Goal: Transaction & Acquisition: Book appointment/travel/reservation

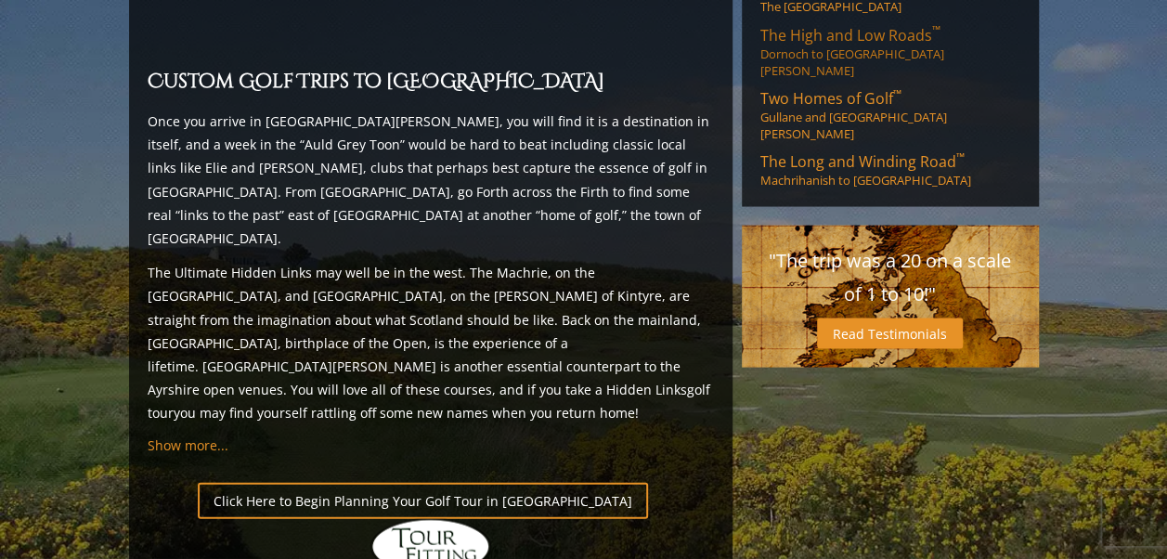
scroll to position [1709, 0]
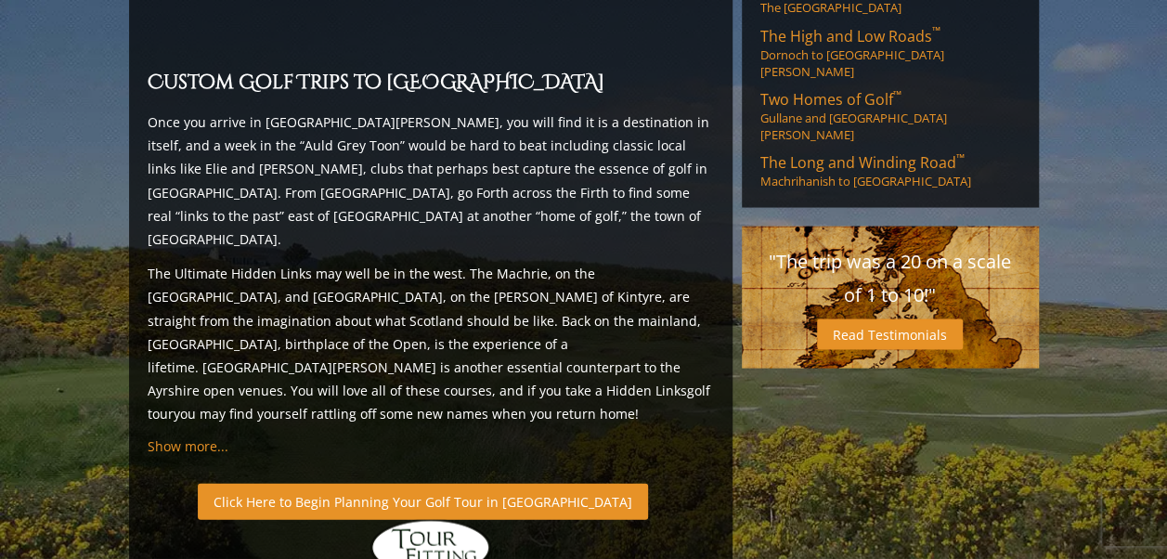
click at [444, 483] on link "Click Here to Begin Planning Your Golf Tour in [GEOGRAPHIC_DATA]" at bounding box center [423, 501] width 450 height 36
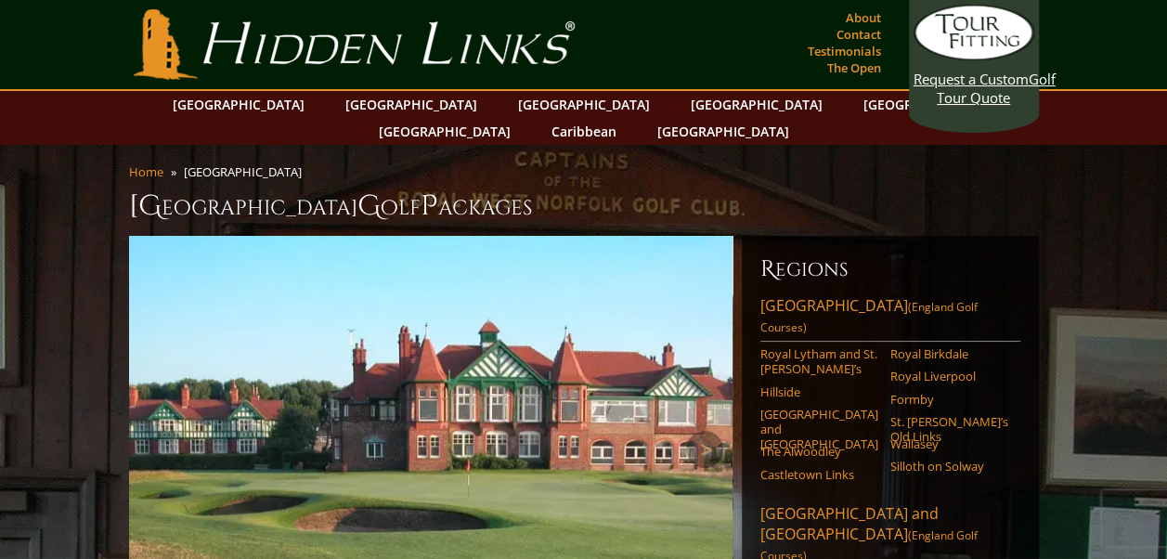
scroll to position [65, 0]
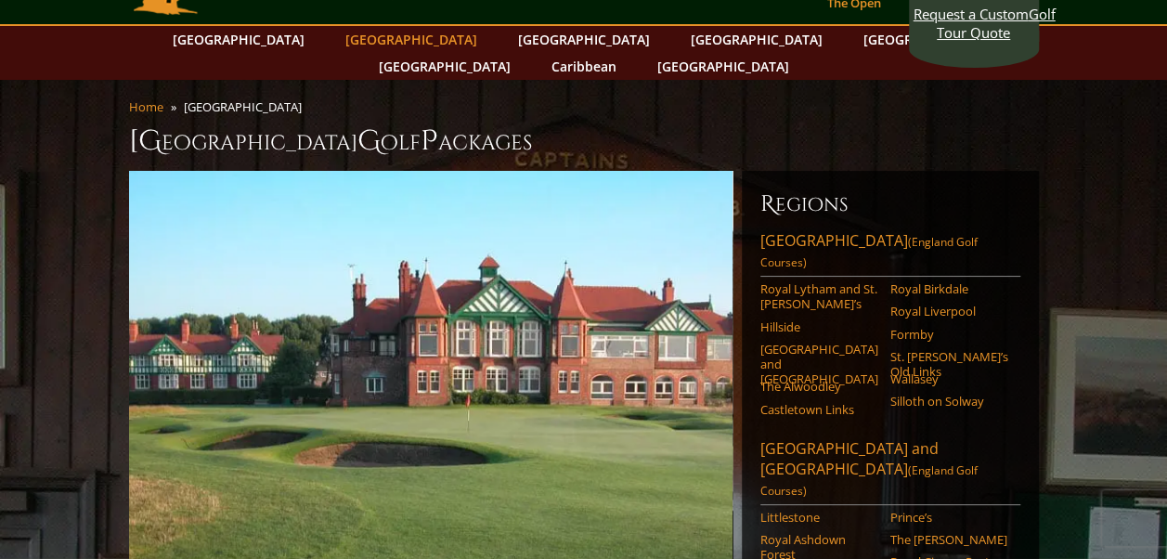
click at [395, 48] on link "[GEOGRAPHIC_DATA]" at bounding box center [411, 39] width 150 height 27
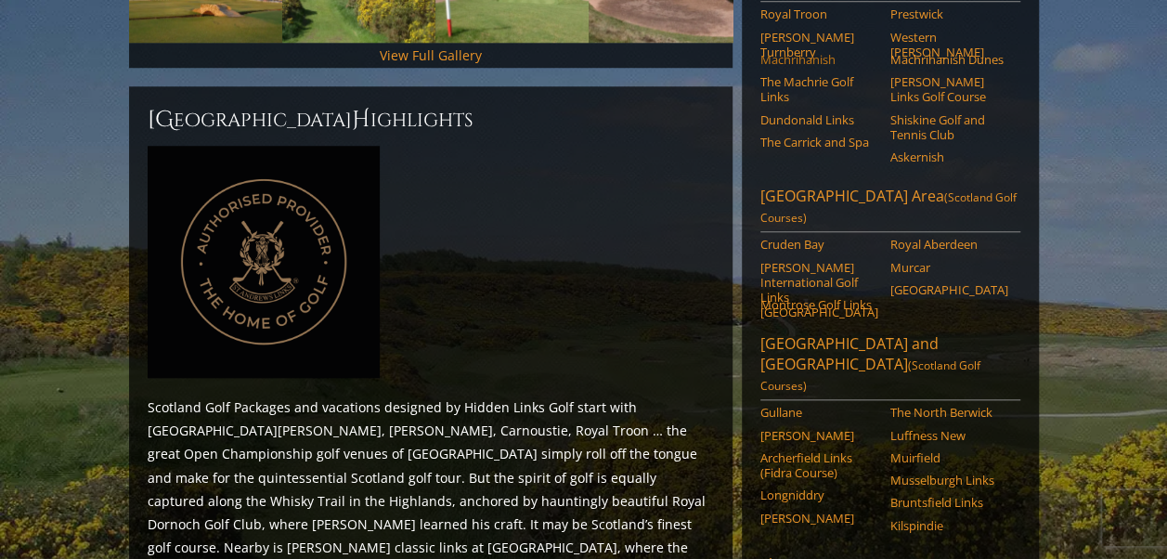
scroll to position [759, 0]
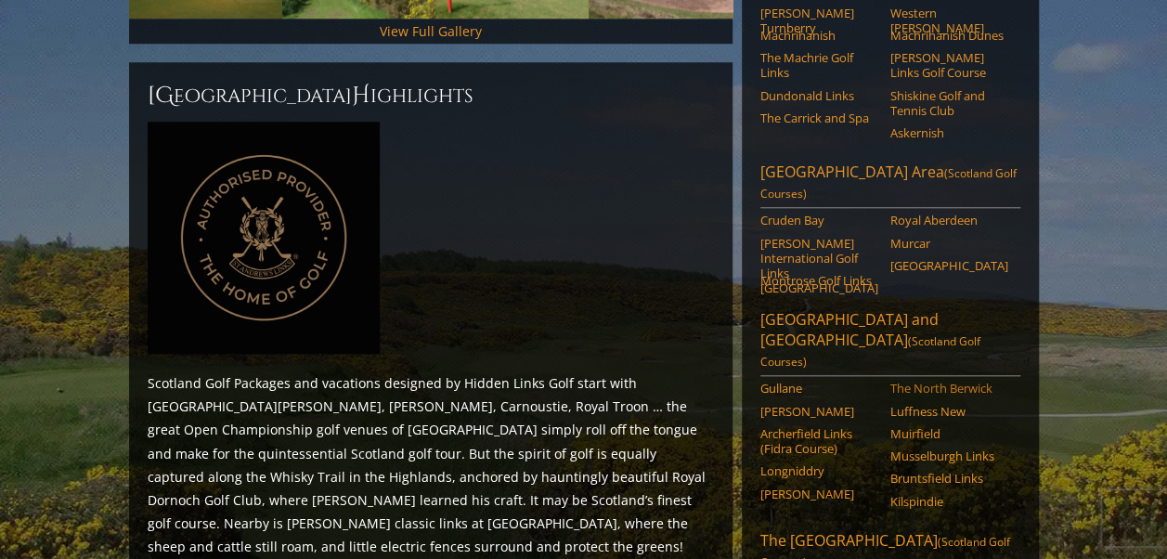
click at [954, 381] on link "The North Berwick" at bounding box center [949, 388] width 118 height 15
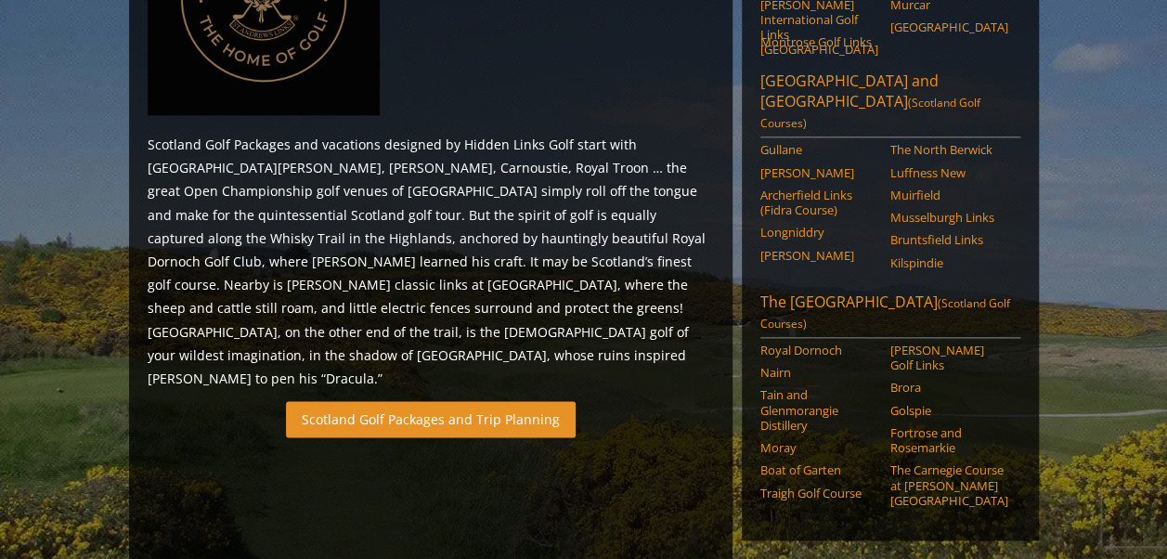
drag, startPoint x: 374, startPoint y: 339, endPoint x: 343, endPoint y: 357, distance: 36.2
click at [343, 401] on link "Scotland Golf Packages and Trip Planning" at bounding box center [431, 419] width 290 height 36
